Goal: Register for event/course

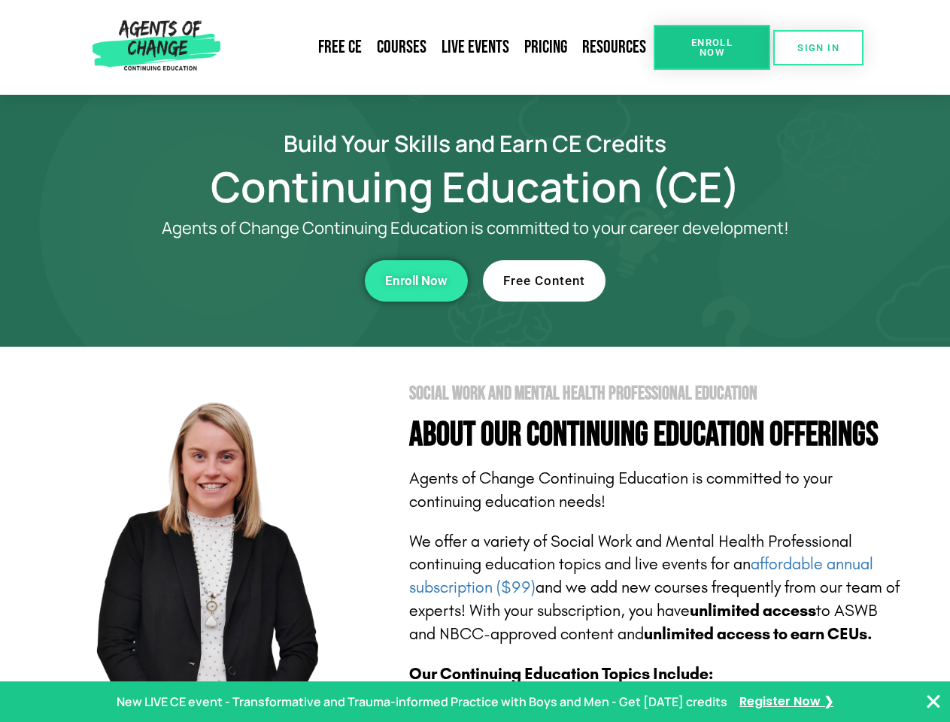
click at [475, 361] on section "Social Work and Mental Health Professional Education About Our Continuing Educa…" at bounding box center [475, 663] width 950 height 632
click at [589, 65] on link "Resources" at bounding box center [614, 47] width 79 height 35
click at [712, 47] on span "Enroll Now" at bounding box center [712, 48] width 68 height 20
click at [818, 47] on span "SIGN IN" at bounding box center [818, 48] width 42 height 10
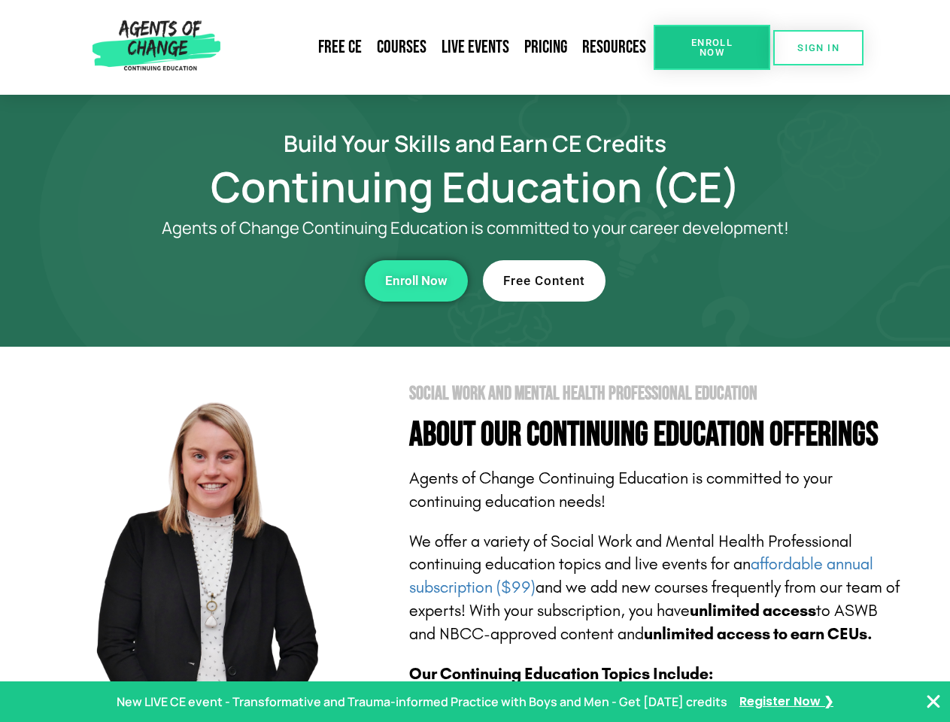
click at [818, 47] on span "SIGN IN" at bounding box center [818, 48] width 42 height 10
click at [261, 281] on div "Enroll Now" at bounding box center [261, 280] width 414 height 41
click at [414, 281] on span "Enroll Now" at bounding box center [416, 281] width 62 height 13
